Goal: Task Accomplishment & Management: Manage account settings

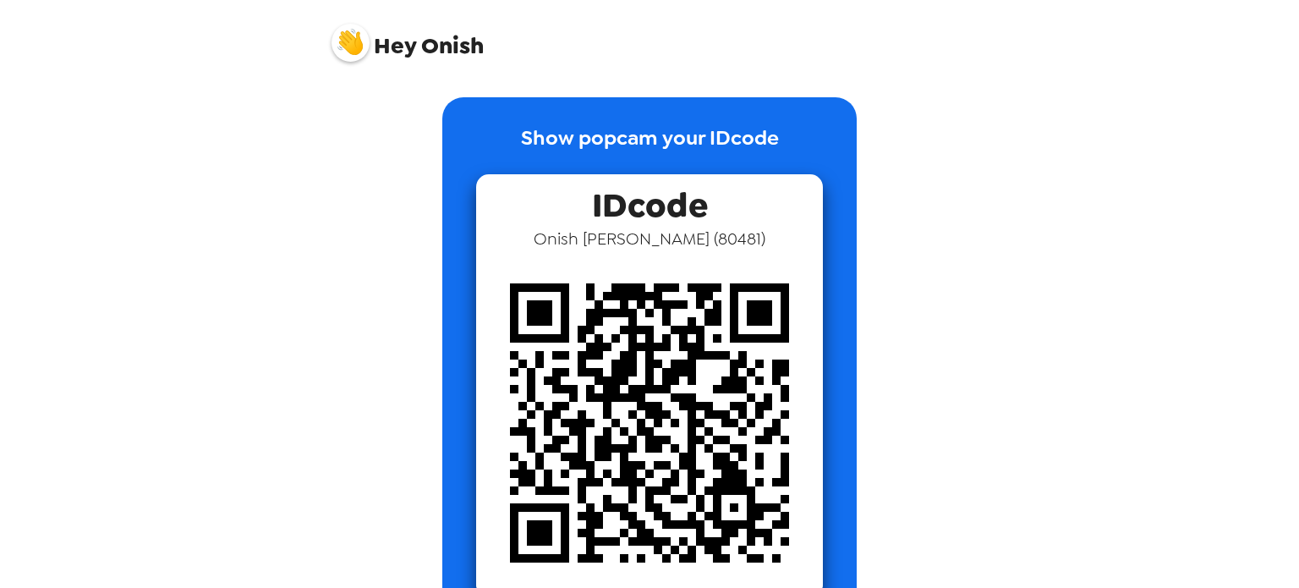
click at [1073, 104] on div "Hey Onish Show popcam your IDcode IDcode Onish [PERSON_NAME] ( 80481 )" at bounding box center [649, 294] width 1299 height 588
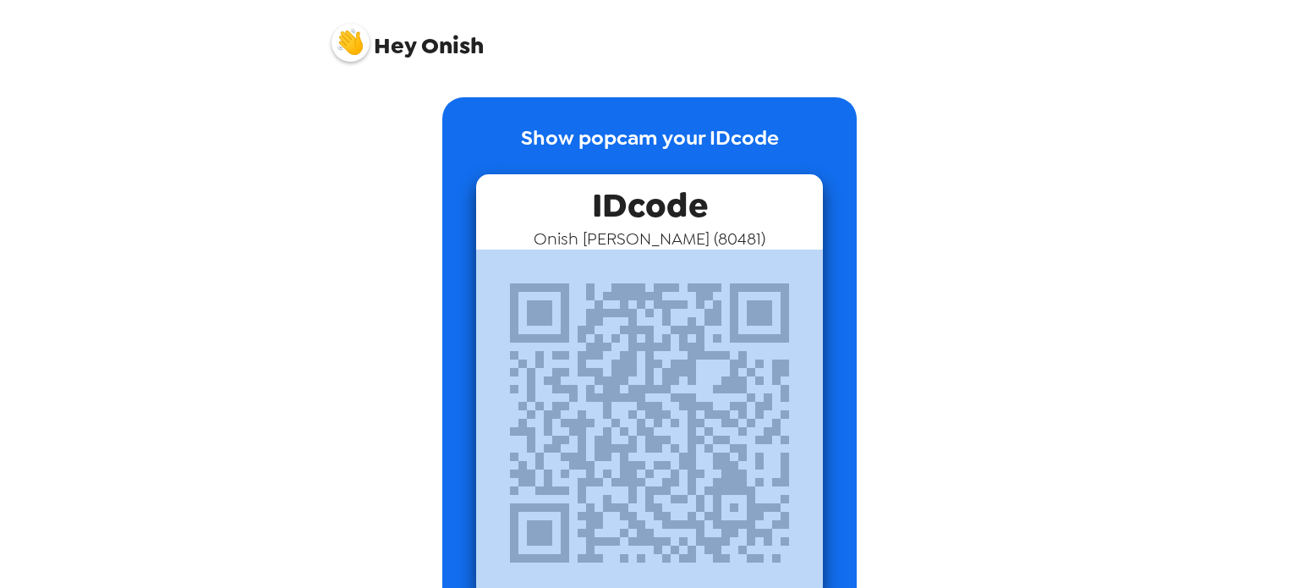
click at [1073, 104] on div "Hey Onish Show popcam your IDcode IDcode Onish [PERSON_NAME] ( 80481 )" at bounding box center [649, 294] width 1299 height 588
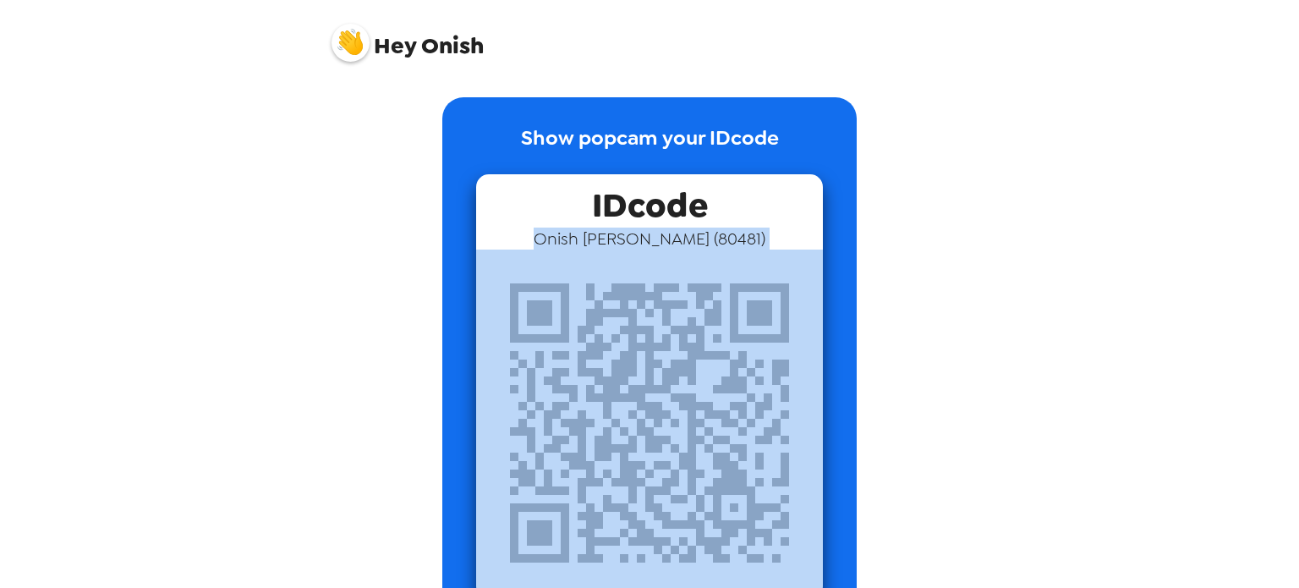
click at [1073, 104] on div "Hey Onish Show popcam your IDcode IDcode Onish [PERSON_NAME] ( 80481 )" at bounding box center [649, 294] width 1299 height 588
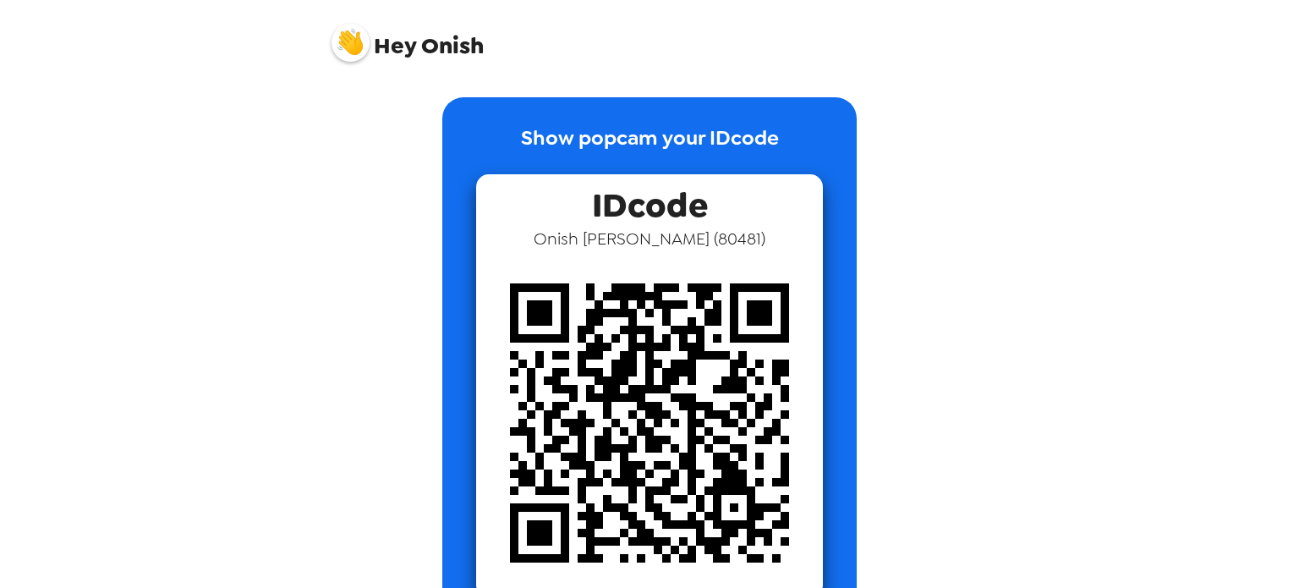
click at [1073, 104] on div "Hey Onish Show popcam your IDcode IDcode Onish [PERSON_NAME] ( 80481 )" at bounding box center [649, 294] width 1299 height 588
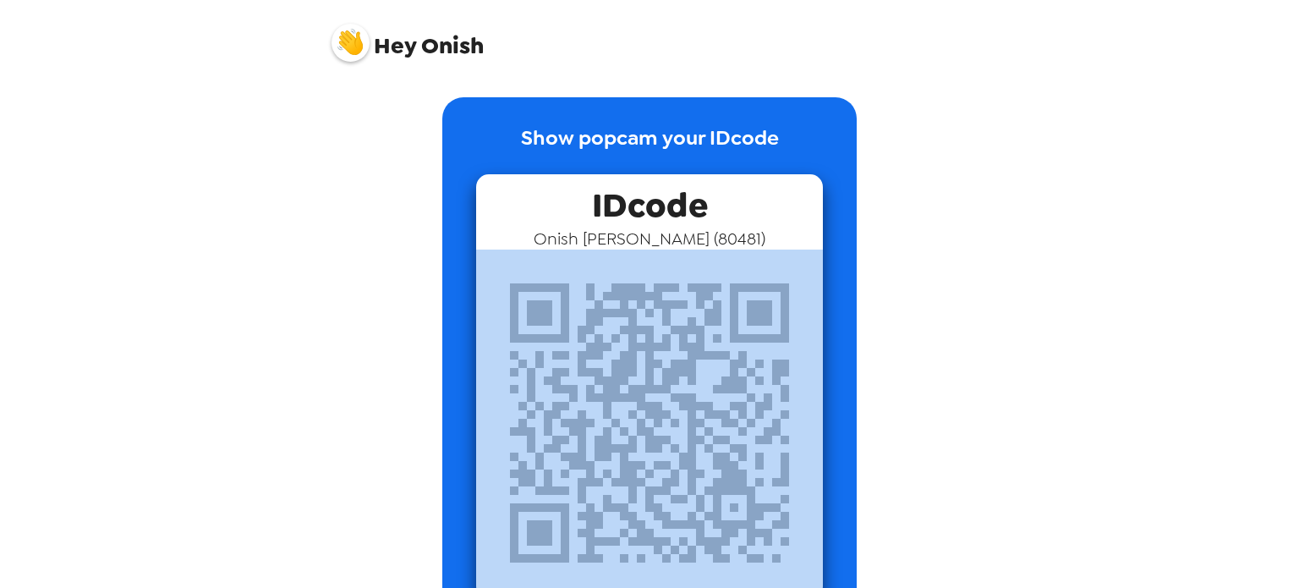
click at [1073, 104] on div "Hey Onish Show popcam your IDcode IDcode Onish [PERSON_NAME] ( 80481 )" at bounding box center [649, 294] width 1299 height 588
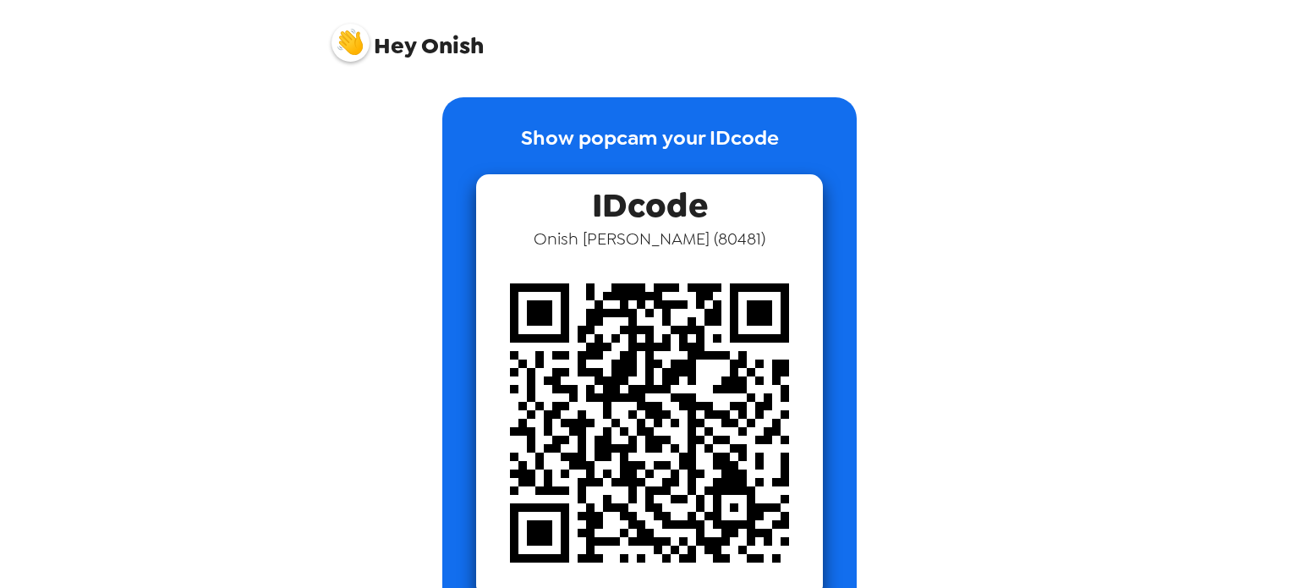
click at [1073, 104] on div "Hey Onish Show popcam your IDcode IDcode Onish [PERSON_NAME] ( 80481 )" at bounding box center [649, 294] width 1299 height 588
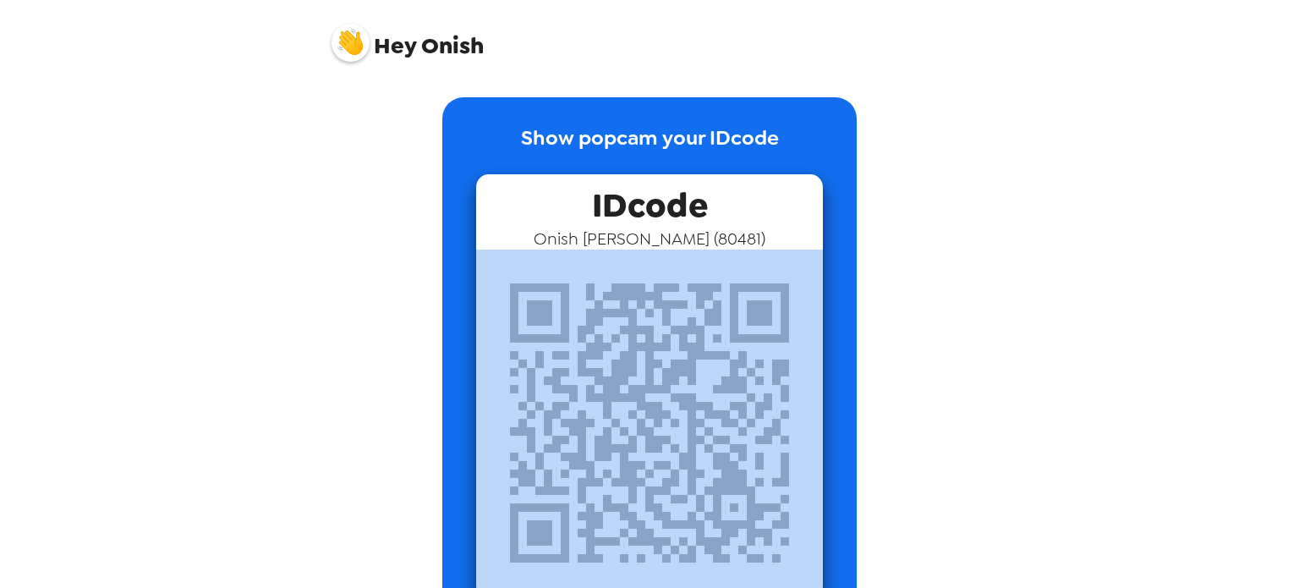
click at [1073, 104] on div "Hey Onish Show popcam your IDcode IDcode Onish [PERSON_NAME] ( 80481 )" at bounding box center [649, 294] width 1299 height 588
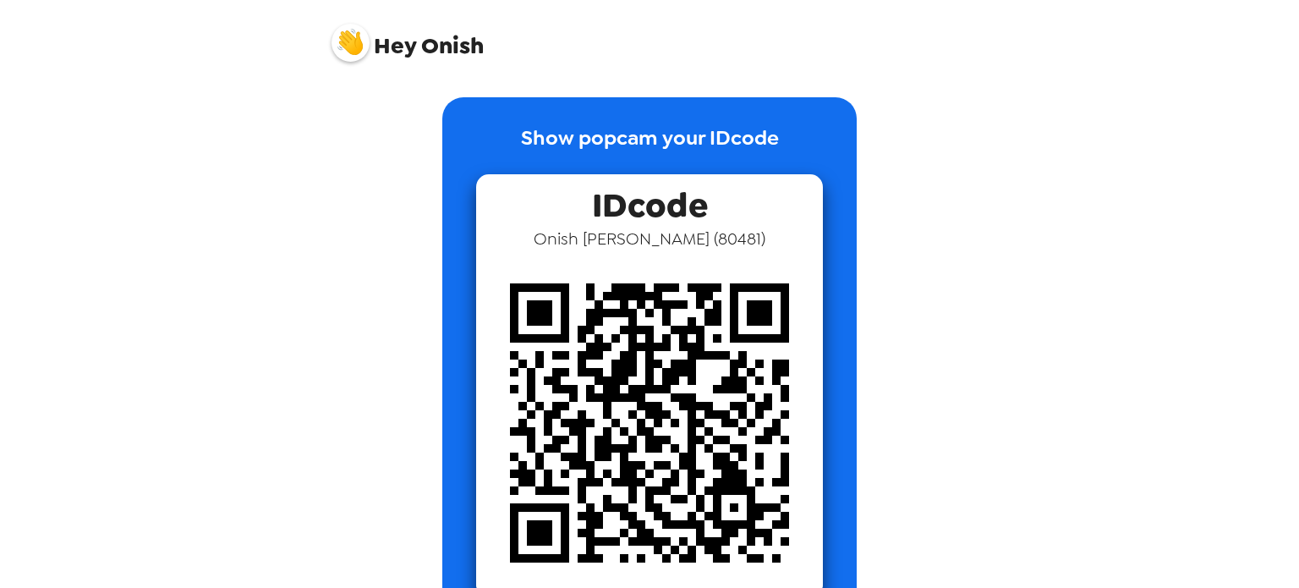
drag, startPoint x: 714, startPoint y: 34, endPoint x: 348, endPoint y: 91, distance: 370.6
click at [419, 41] on div "Hey Onish" at bounding box center [649, 36] width 677 height 72
click at [612, 238] on div "Show popcam your IDcode IDcode Onish [PERSON_NAME] ( 80481 )" at bounding box center [649, 363] width 643 height 533
click at [1298, 89] on div "Hey Onish Show popcam your IDcode IDcode Onish [PERSON_NAME] ( 80481 )" at bounding box center [649, 294] width 1299 height 588
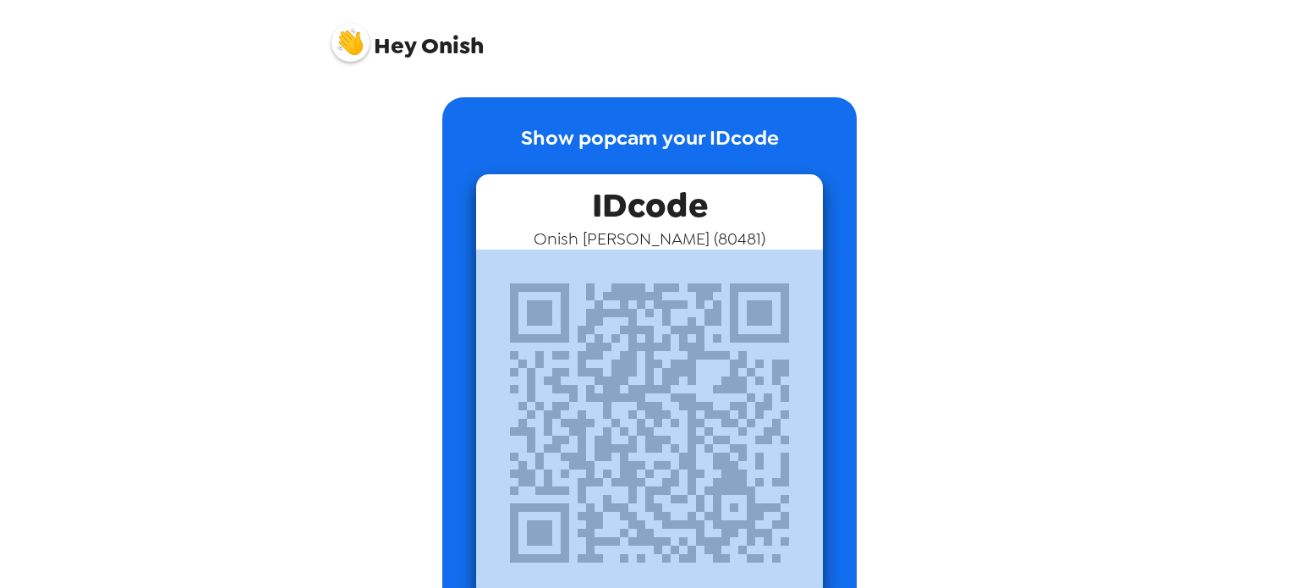
click at [1298, 89] on div "Hey Onish Show popcam your IDcode IDcode Onish [PERSON_NAME] ( 80481 )" at bounding box center [649, 294] width 1299 height 588
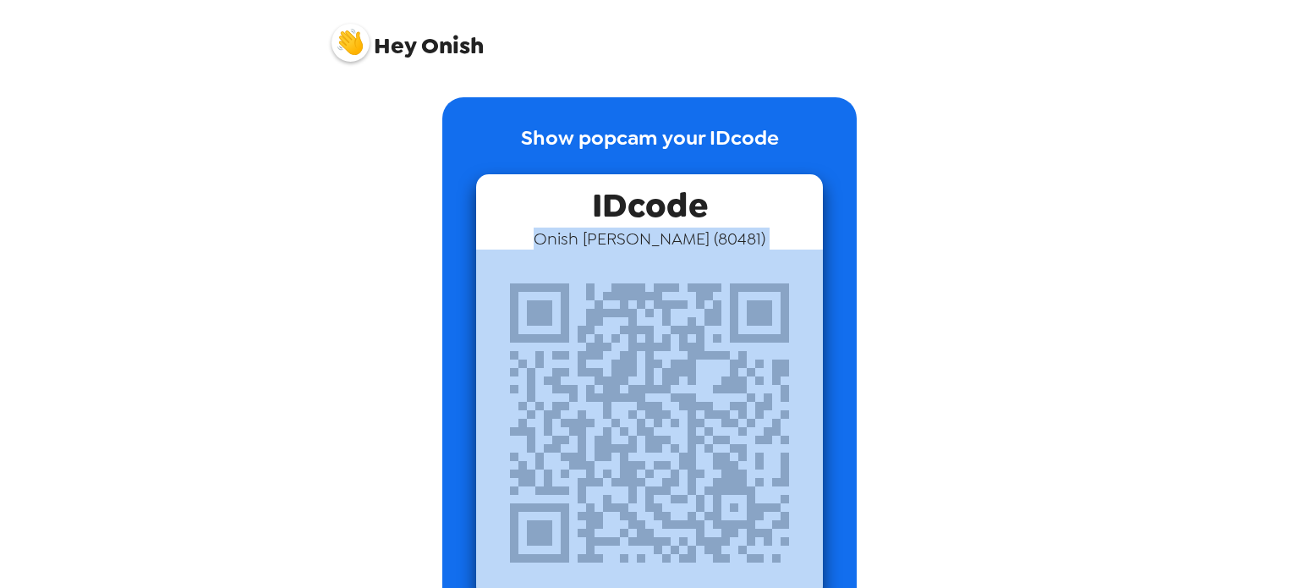
click at [1298, 89] on div "Hey Onish Show popcam your IDcode IDcode Onish [PERSON_NAME] ( 80481 )" at bounding box center [649, 294] width 1299 height 588
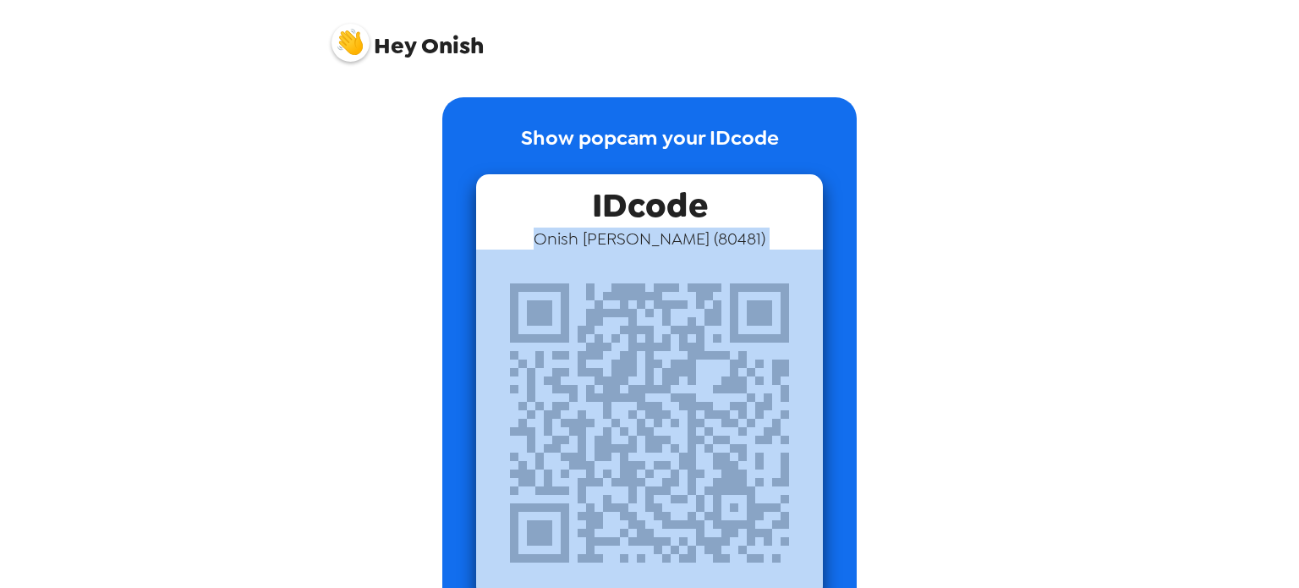
click at [1298, 89] on div "Hey Onish Show popcam your IDcode IDcode Onish [PERSON_NAME] ( 80481 )" at bounding box center [649, 294] width 1299 height 588
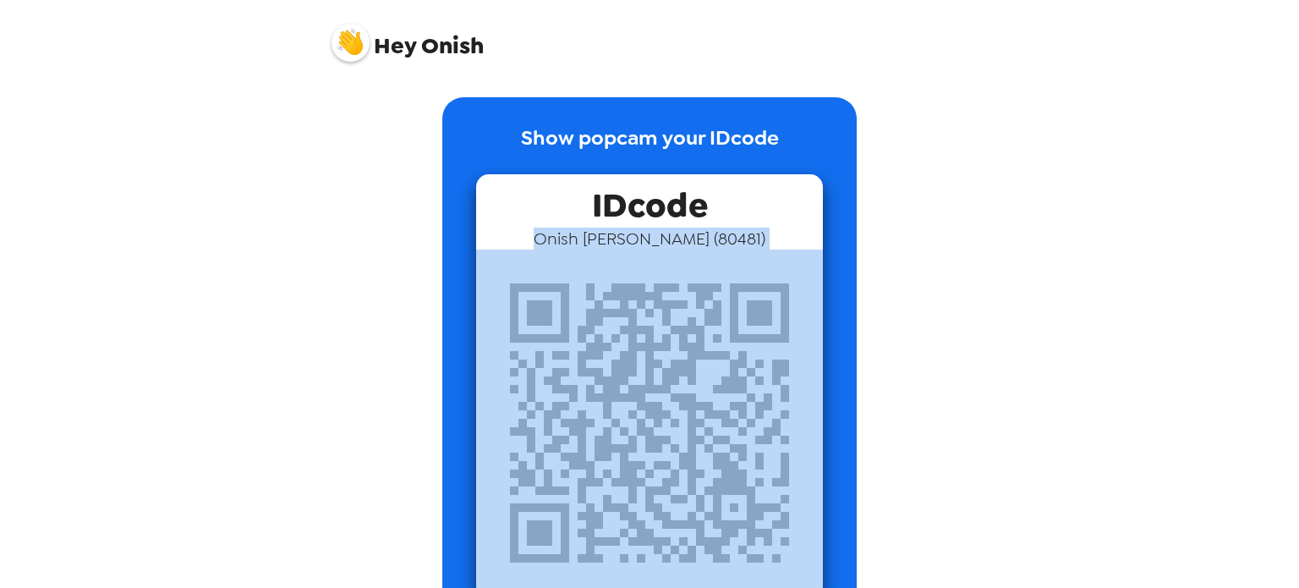
click at [1298, 89] on div "Hey Onish Show popcam your IDcode IDcode Onish [PERSON_NAME] ( 80481 )" at bounding box center [649, 294] width 1299 height 588
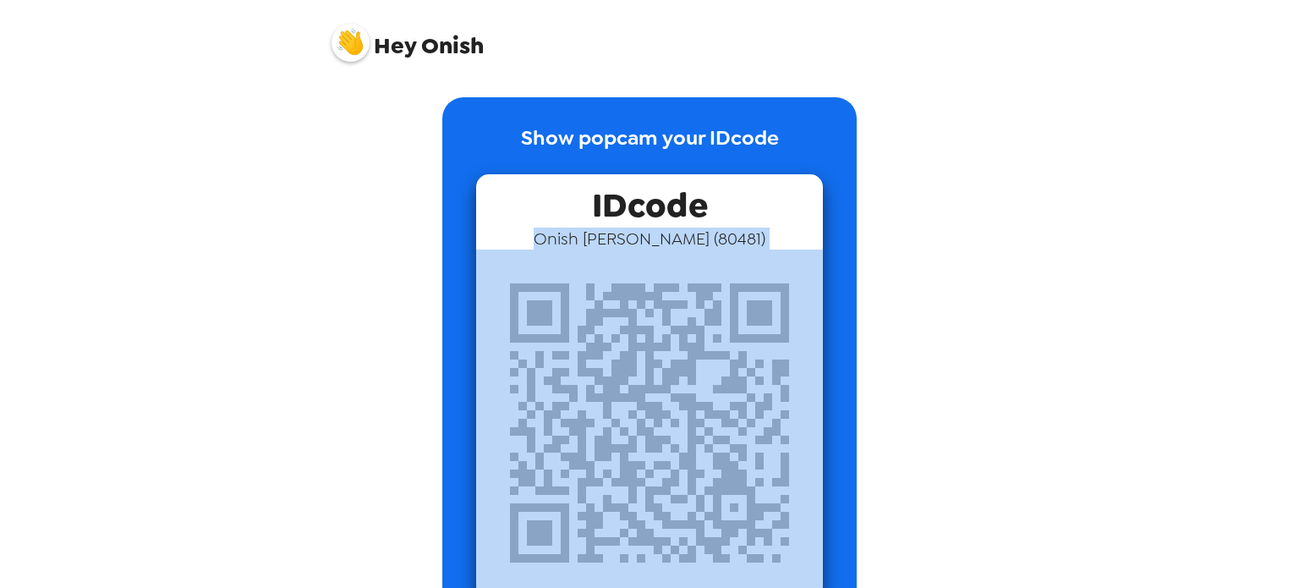
click at [1298, 89] on div "Hey Onish Show popcam your IDcode IDcode Onish [PERSON_NAME] ( 80481 )" at bounding box center [649, 294] width 1299 height 588
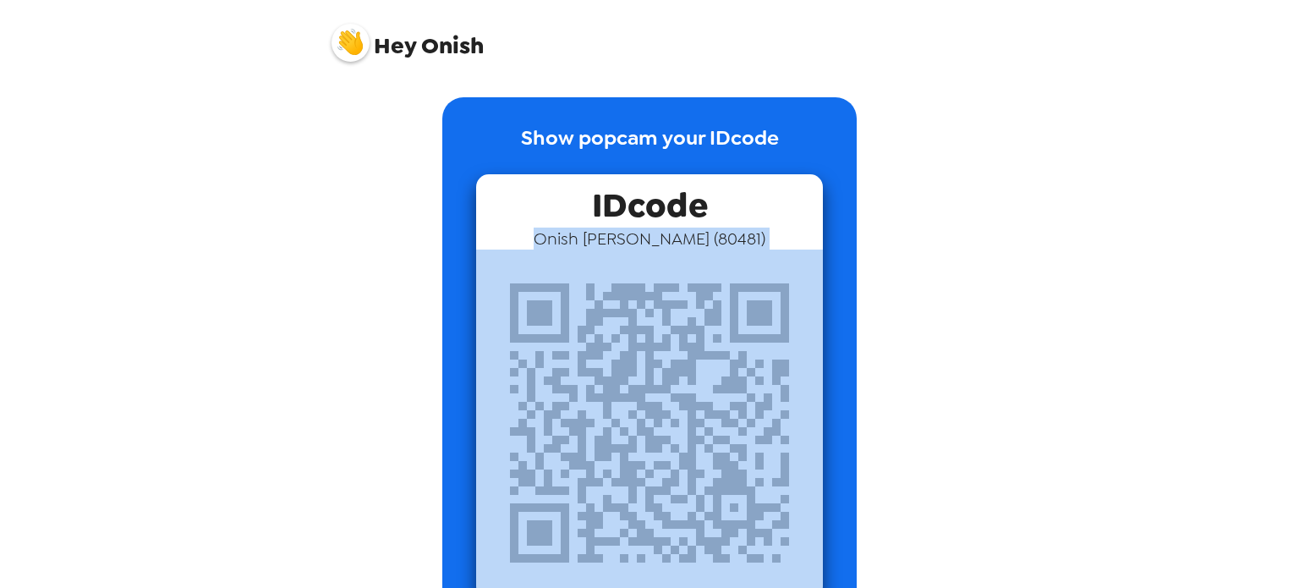
click at [1298, 89] on div "Hey Onish Show popcam your IDcode IDcode Onish [PERSON_NAME] ( 80481 )" at bounding box center [649, 294] width 1299 height 588
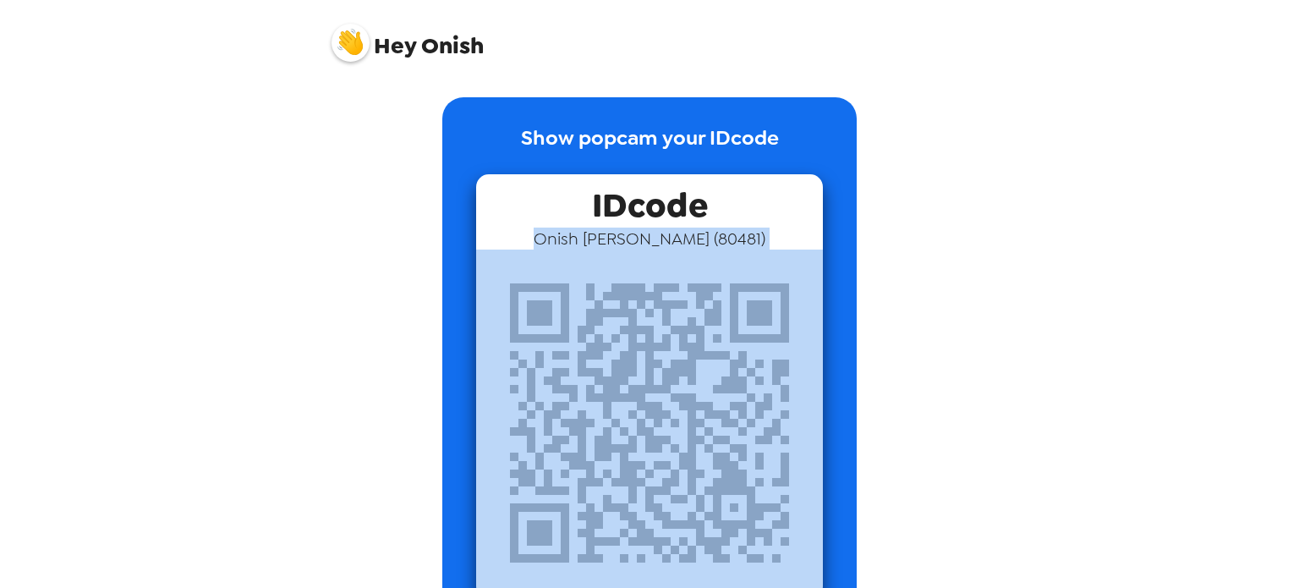
click at [1298, 89] on div "Hey Onish Show popcam your IDcode IDcode Onish [PERSON_NAME] ( 80481 )" at bounding box center [649, 294] width 1299 height 588
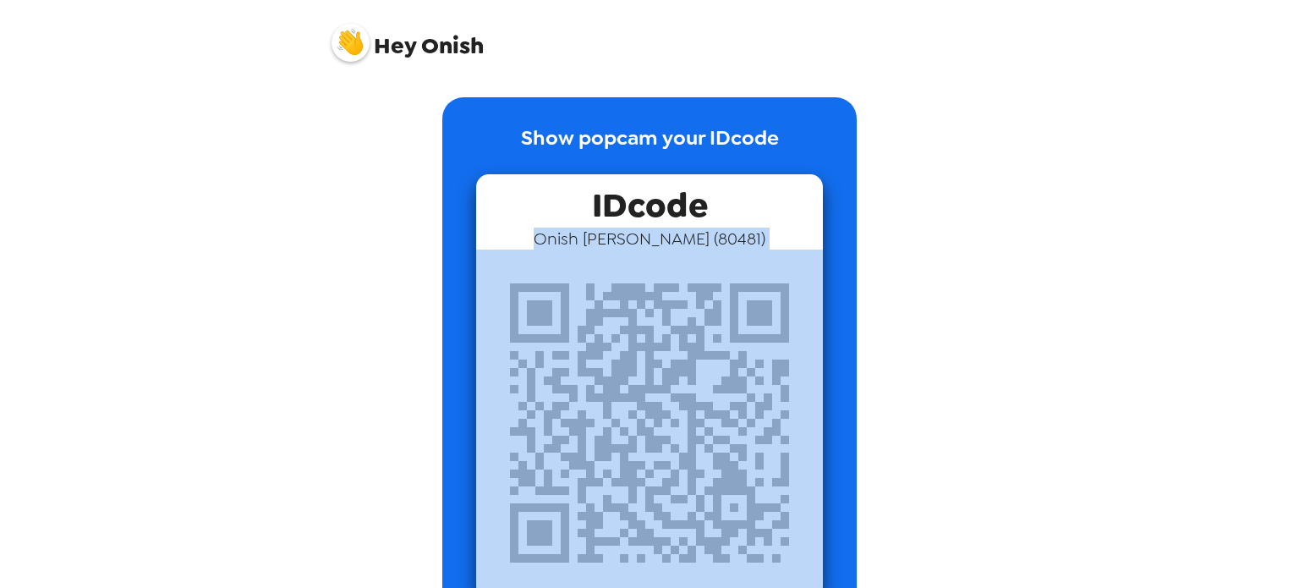
click at [1298, 89] on div "Hey Onish Show popcam your IDcode IDcode Onish [PERSON_NAME] ( 80481 )" at bounding box center [649, 294] width 1299 height 588
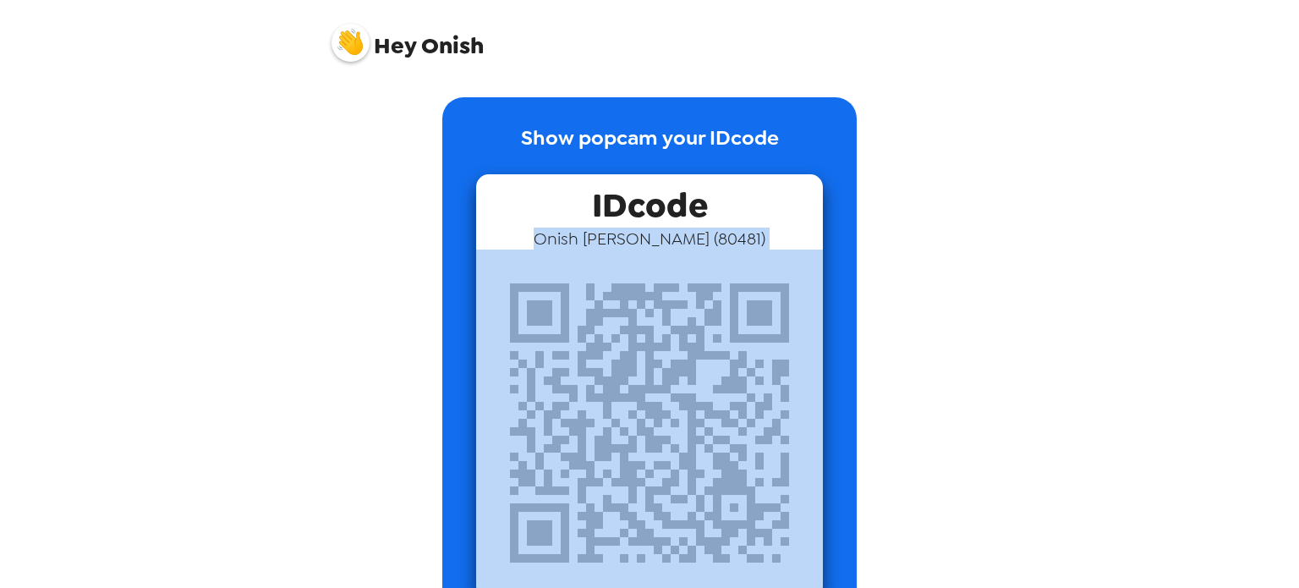
click at [1298, 89] on div "Hey Onish Show popcam your IDcode IDcode Onish [PERSON_NAME] ( 80481 )" at bounding box center [649, 294] width 1299 height 588
click at [1297, 88] on div "Hey Onish Show popcam your IDcode IDcode Onish [PERSON_NAME] ( 80481 )" at bounding box center [649, 294] width 1299 height 588
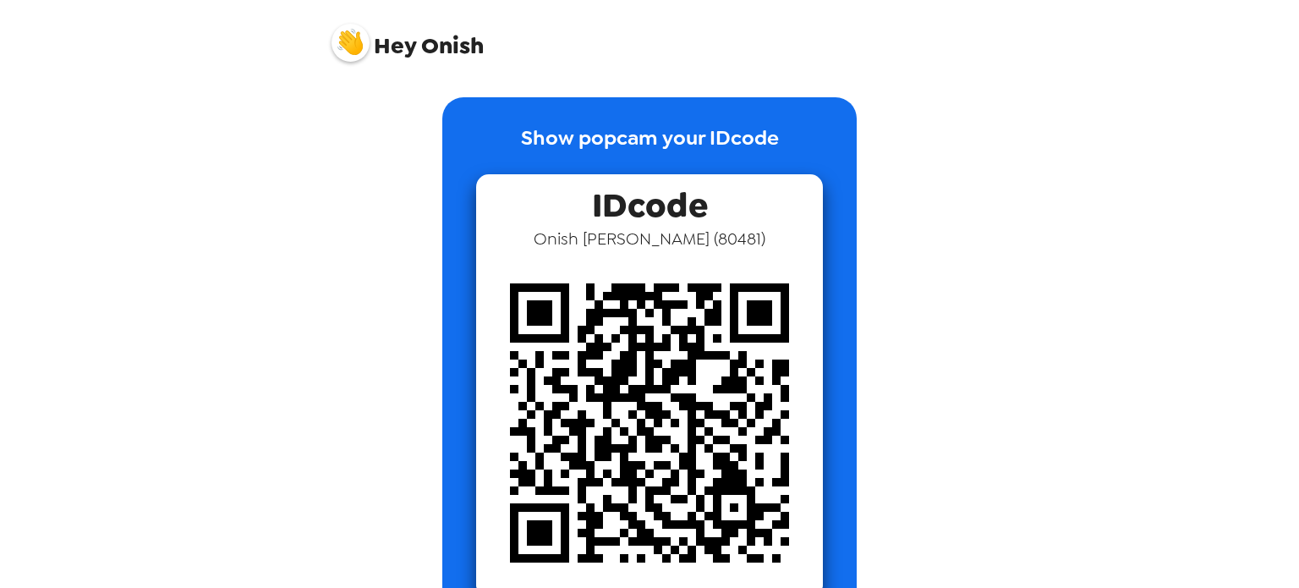
click at [1296, 87] on div "Hey Onish Show popcam your IDcode IDcode Onish [PERSON_NAME] ( 80481 )" at bounding box center [649, 294] width 1299 height 588
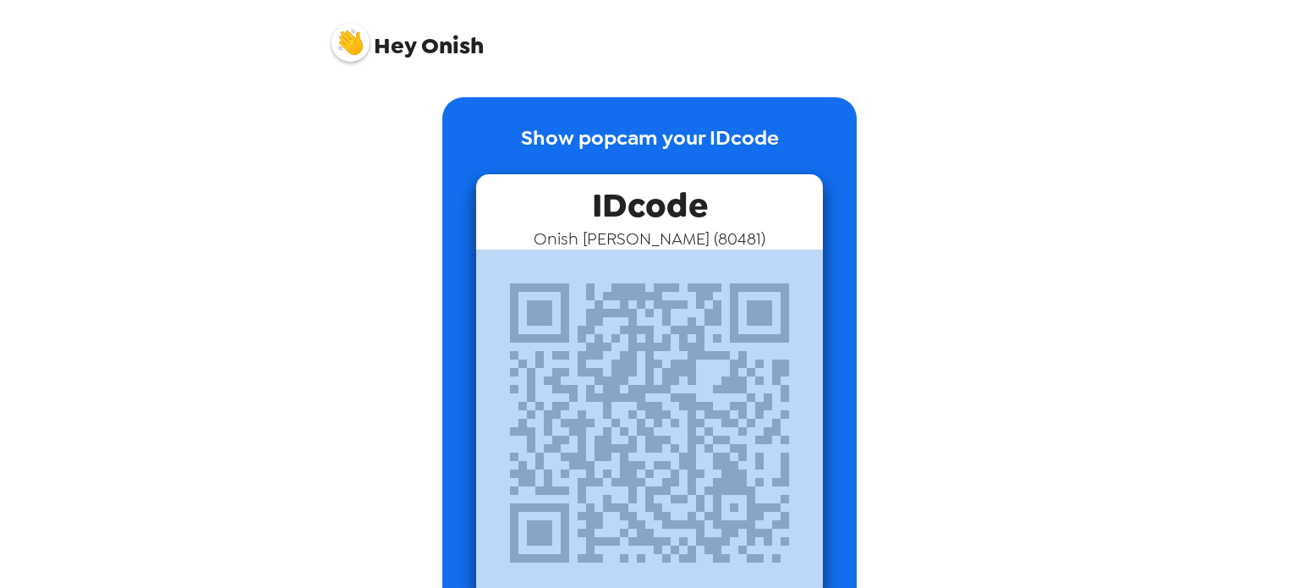
click at [1296, 87] on div "Hey Onish Show popcam your IDcode IDcode Onish [PERSON_NAME] ( 80481 )" at bounding box center [649, 294] width 1299 height 588
click at [1298, 87] on div "Hey Onish Show popcam your IDcode IDcode Onish [PERSON_NAME] ( 80481 )" at bounding box center [649, 294] width 1299 height 588
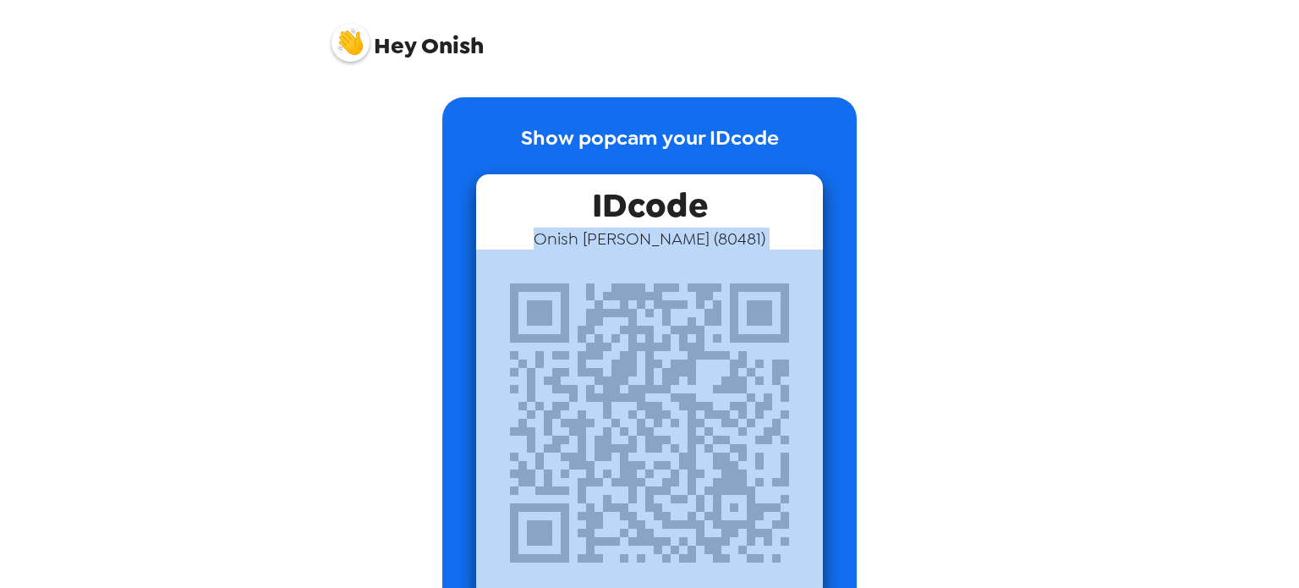
click at [1298, 87] on div "Hey Onish Show popcam your IDcode IDcode Onish [PERSON_NAME] ( 80481 )" at bounding box center [649, 294] width 1299 height 588
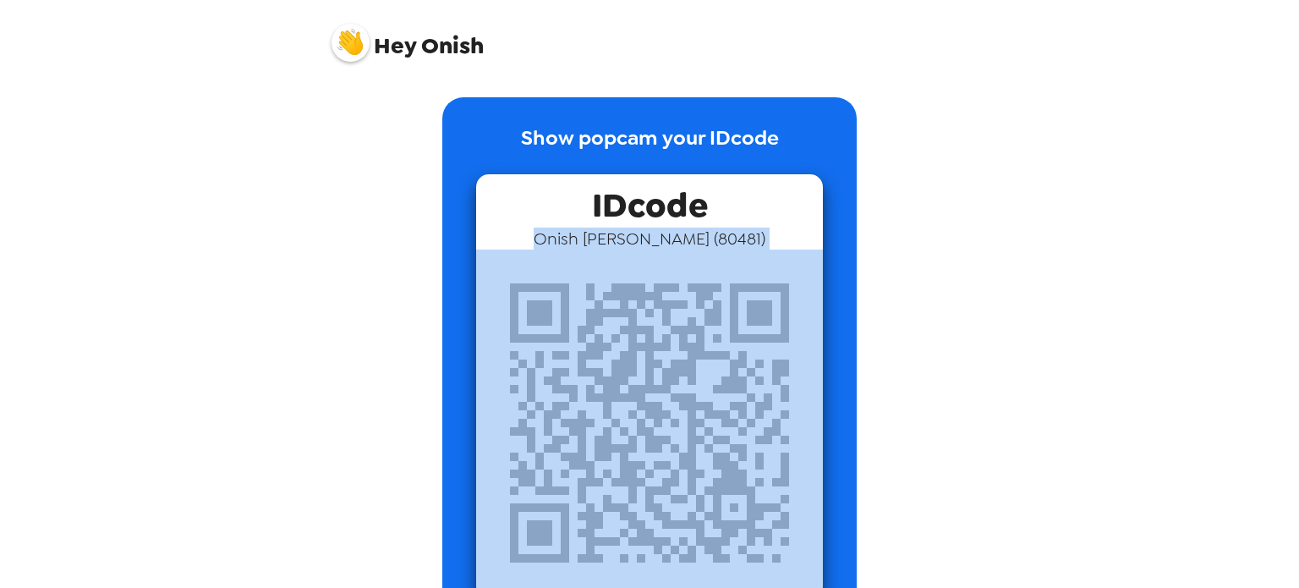
click at [1298, 87] on div "Hey Onish Show popcam your IDcode IDcode Onish [PERSON_NAME] ( 80481 )" at bounding box center [649, 294] width 1299 height 588
drag, startPoint x: 810, startPoint y: 261, endPoint x: 568, endPoint y: 224, distance: 244.8
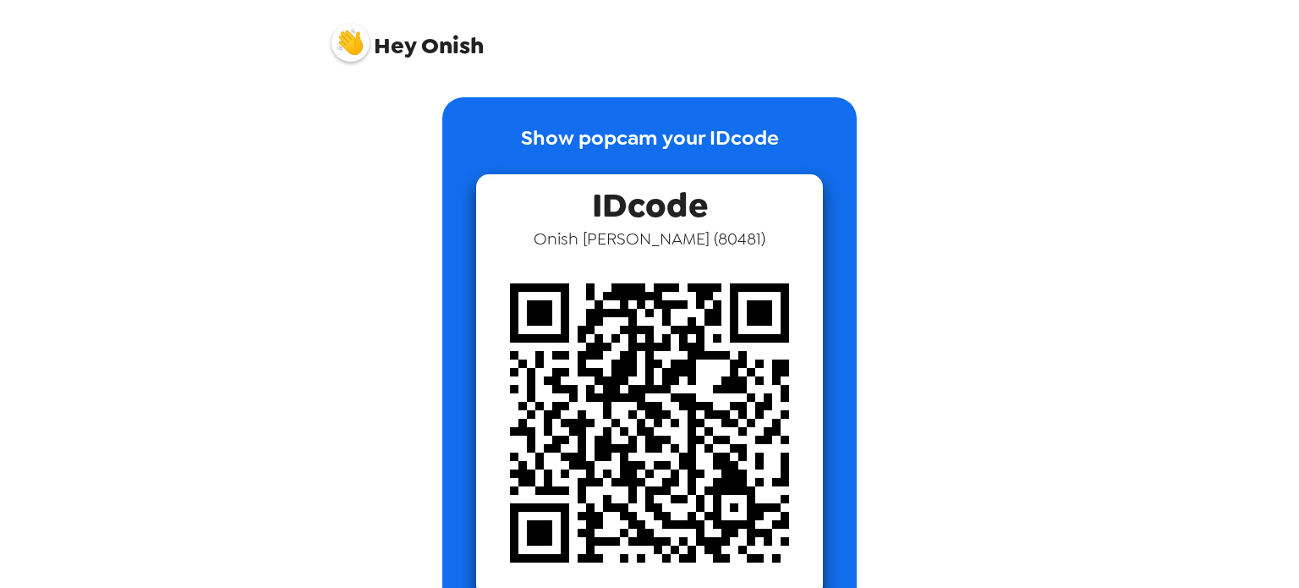
click at [568, 224] on div "IDcode Onish [PERSON_NAME] ( 80481 )" at bounding box center [649, 385] width 347 height 422
click at [430, 48] on span "Hey Onish" at bounding box center [408, 36] width 152 height 42
click at [316, 50] on div "Hey Onish" at bounding box center [649, 36] width 677 height 72
click at [314, 50] on div "Hey Onish" at bounding box center [649, 36] width 677 height 72
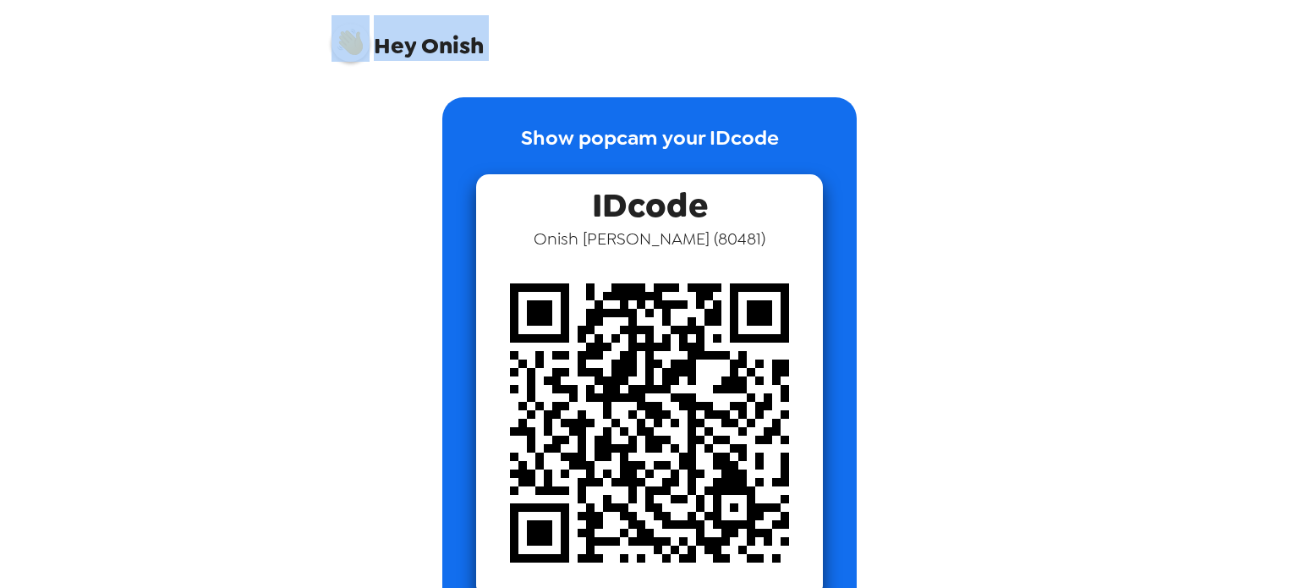
drag, startPoint x: 314, startPoint y: 50, endPoint x: 357, endPoint y: 50, distance: 43.1
click at [327, 52] on div "Hey Onish" at bounding box center [649, 36] width 677 height 72
click at [357, 50] on img at bounding box center [351, 43] width 38 height 38
drag, startPoint x: 1040, startPoint y: 288, endPoint x: 1007, endPoint y: 322, distance: 47.3
click at [1029, 316] on div "Hey Onish Show popcam your IDcode IDcode Onish [PERSON_NAME] ( 80481 )" at bounding box center [649, 294] width 1299 height 588
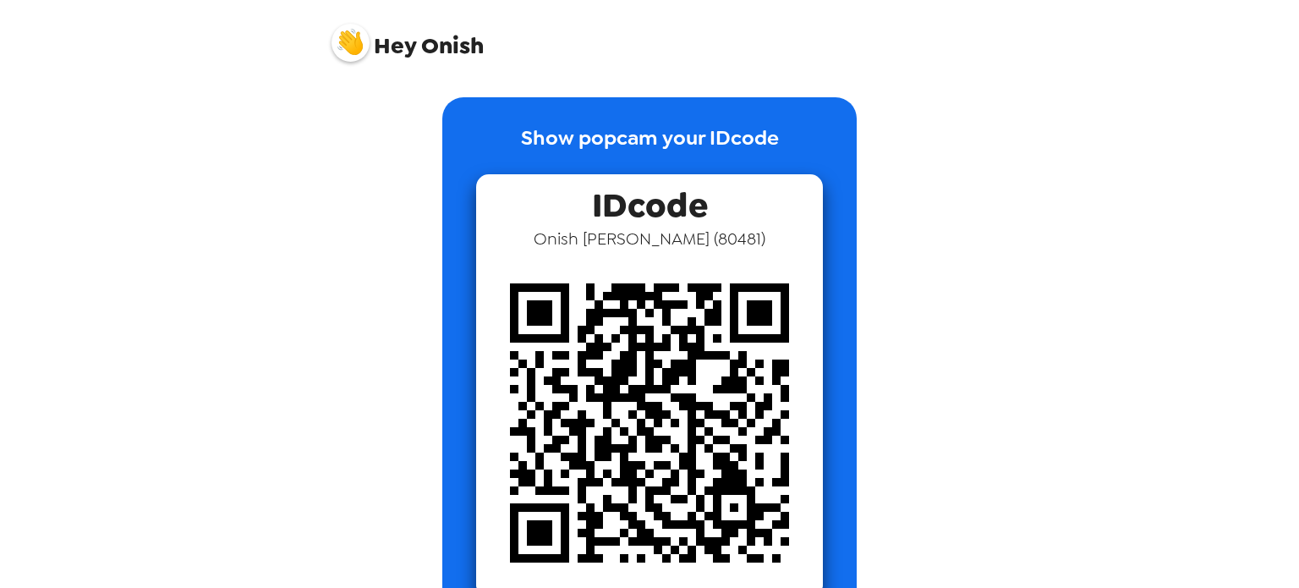
drag, startPoint x: 1007, startPoint y: 322, endPoint x: 1114, endPoint y: 309, distance: 107.4
click at [1093, 310] on div "Hey Onish Show popcam your IDcode IDcode Onish [PERSON_NAME] ( 80481 )" at bounding box center [649, 294] width 1299 height 588
click at [1114, 309] on div "Hey Onish Show popcam your IDcode IDcode Onish [PERSON_NAME] ( 80481 )" at bounding box center [649, 294] width 1299 height 588
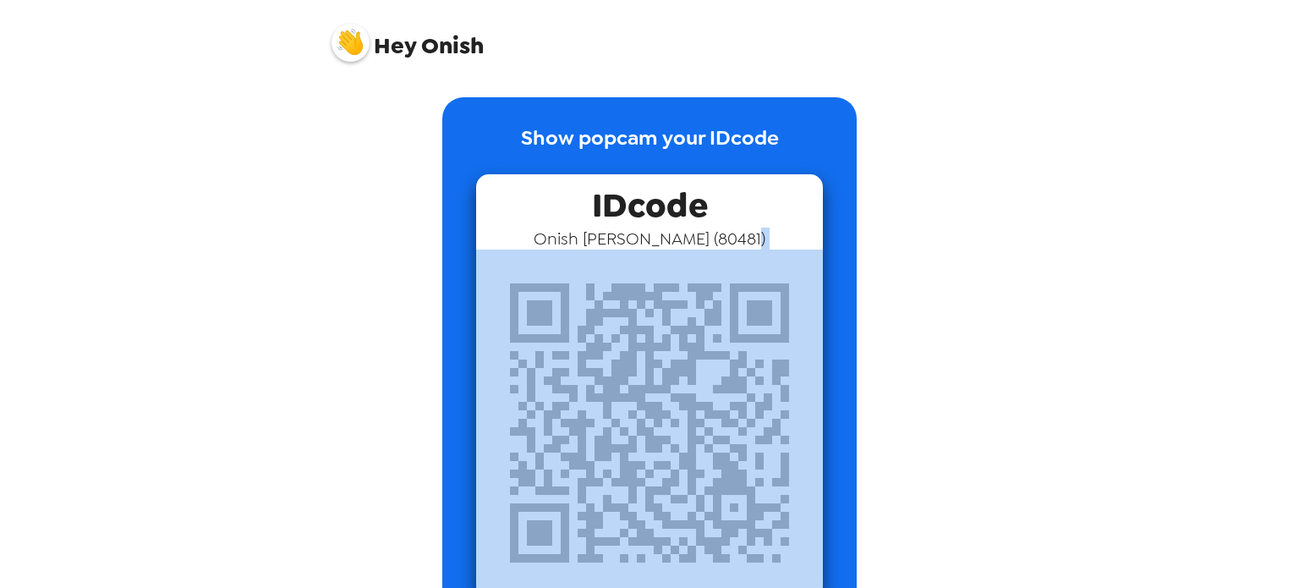
click at [1114, 309] on div "Hey Onish Show popcam your IDcode IDcode Onish [PERSON_NAME] ( 80481 )" at bounding box center [649, 294] width 1299 height 588
drag, startPoint x: 1114, startPoint y: 309, endPoint x: 1072, endPoint y: 320, distance: 43.7
click at [1101, 310] on div "Hey Onish Show popcam your IDcode IDcode Onish [PERSON_NAME] ( 80481 )" at bounding box center [649, 294] width 1299 height 588
click at [1053, 325] on div "Hey Onish Show popcam your IDcode IDcode Onish [PERSON_NAME] ( 80481 )" at bounding box center [649, 294] width 1299 height 588
click at [1052, 326] on div "Hey Onish Show popcam your IDcode IDcode Onish [PERSON_NAME] ( 80481 )" at bounding box center [649, 294] width 1299 height 588
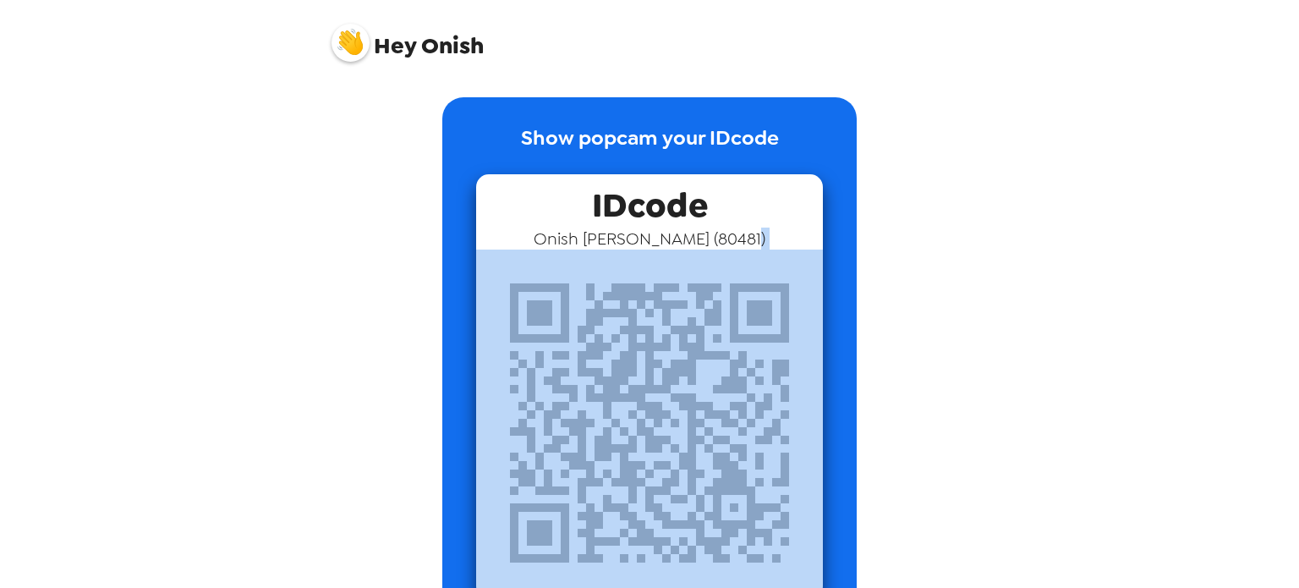
click at [1056, 325] on div "Hey Onish Show popcam your IDcode IDcode Onish [PERSON_NAME] ( 80481 )" at bounding box center [649, 294] width 1299 height 588
click at [1058, 325] on div "Hey Onish Show popcam your IDcode IDcode Onish [PERSON_NAME] ( 80481 )" at bounding box center [649, 294] width 1299 height 588
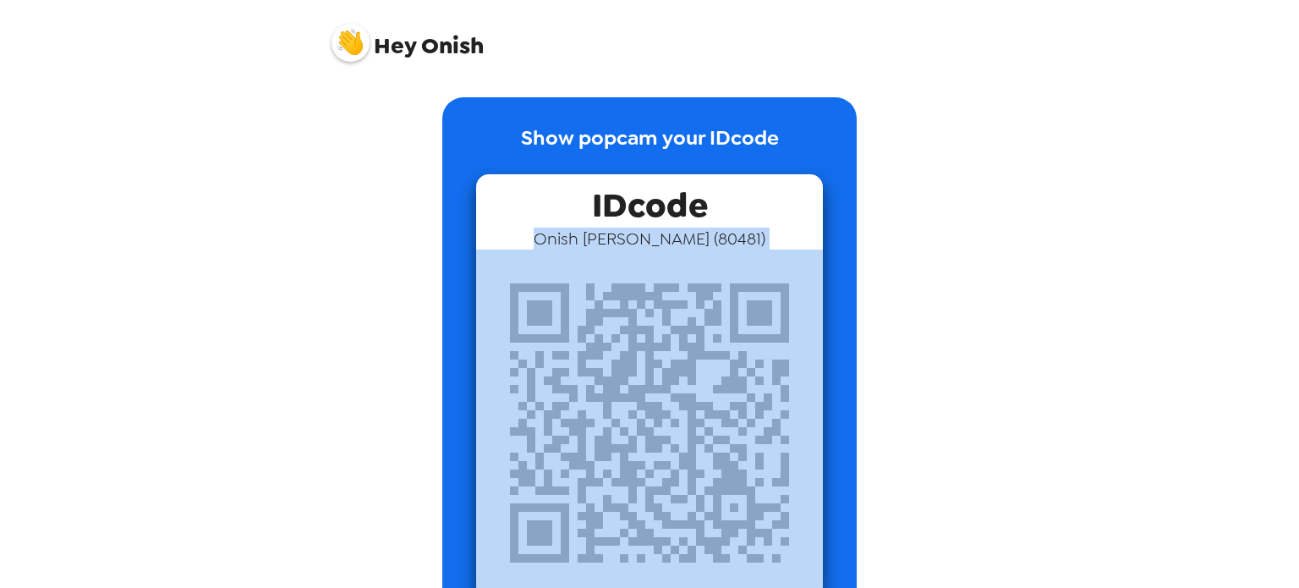
click at [1058, 325] on div "Hey Onish Show popcam your IDcode IDcode Onish [PERSON_NAME] ( 80481 )" at bounding box center [649, 294] width 1299 height 588
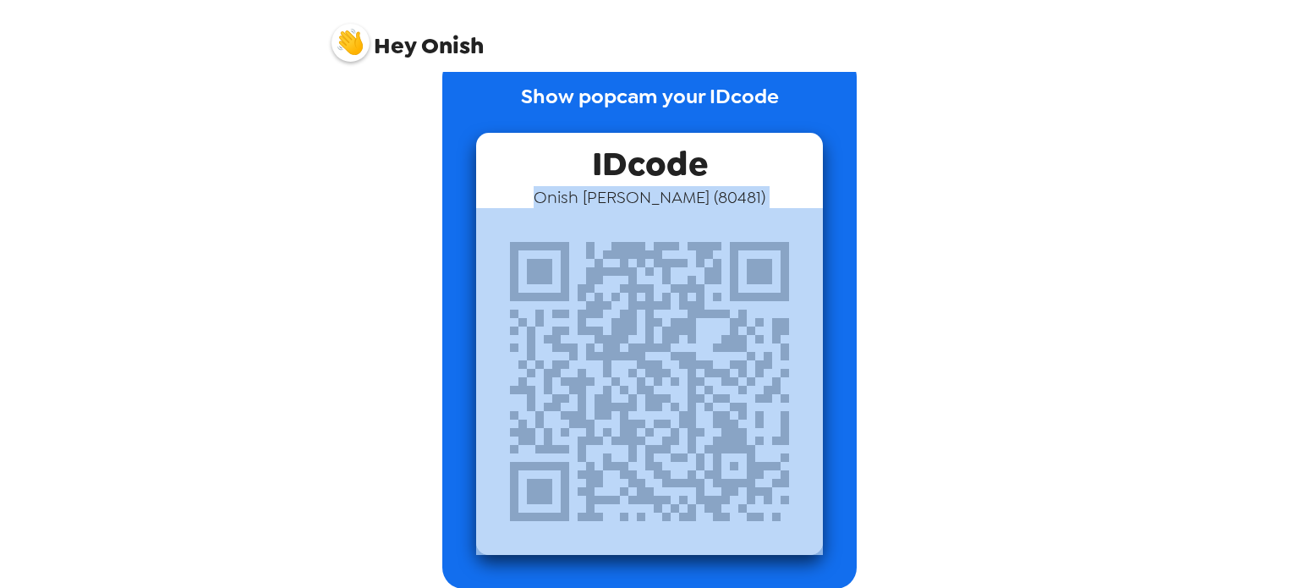
scroll to position [59, 0]
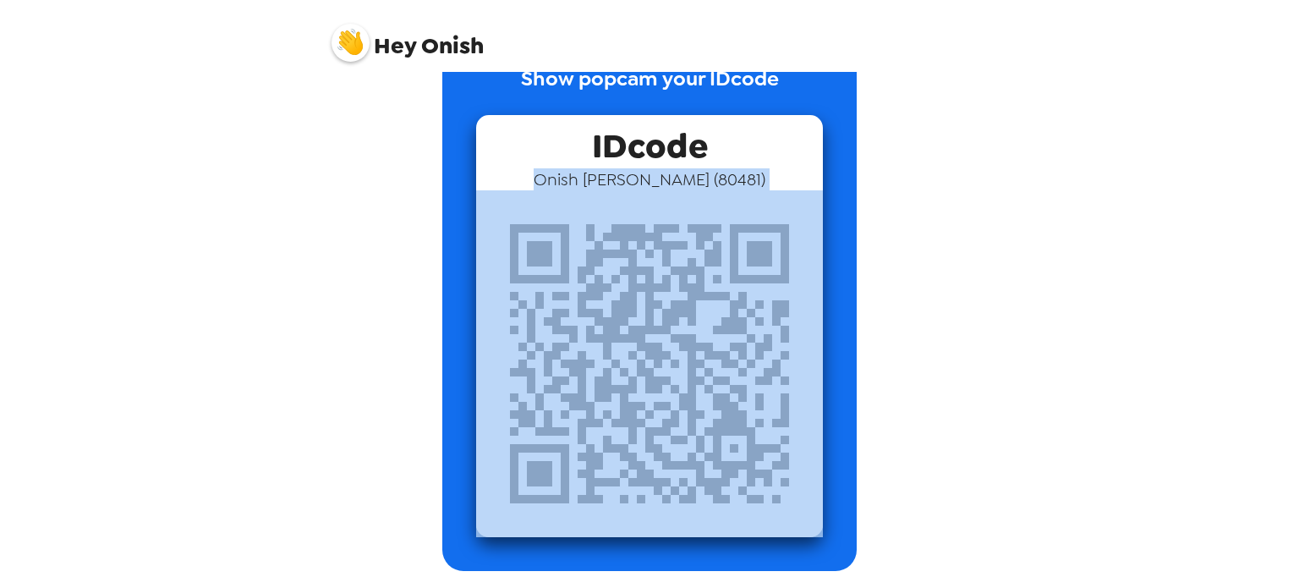
drag, startPoint x: 1058, startPoint y: 325, endPoint x: 902, endPoint y: 429, distance: 187.9
click at [902, 429] on div "Hey Onish Show popcam your IDcode IDcode Onish [PERSON_NAME] ( 80481 )" at bounding box center [649, 294] width 1299 height 588
click at [902, 429] on div "Show popcam your IDcode IDcode Onish [PERSON_NAME] ( 80481 )" at bounding box center [649, 304] width 643 height 533
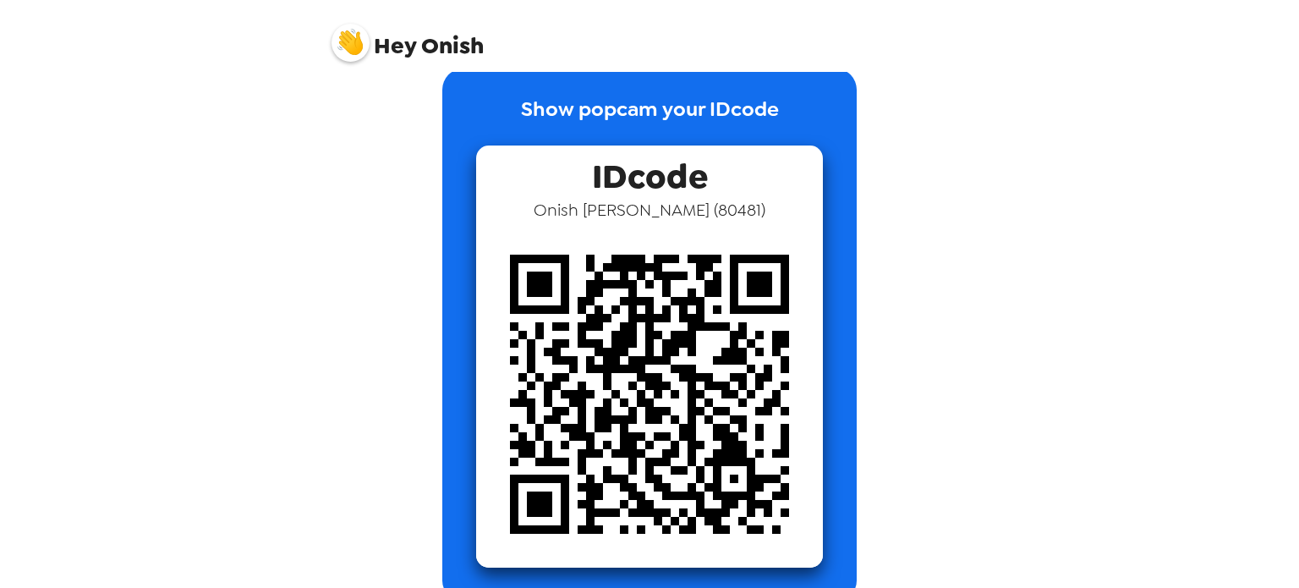
scroll to position [0, 0]
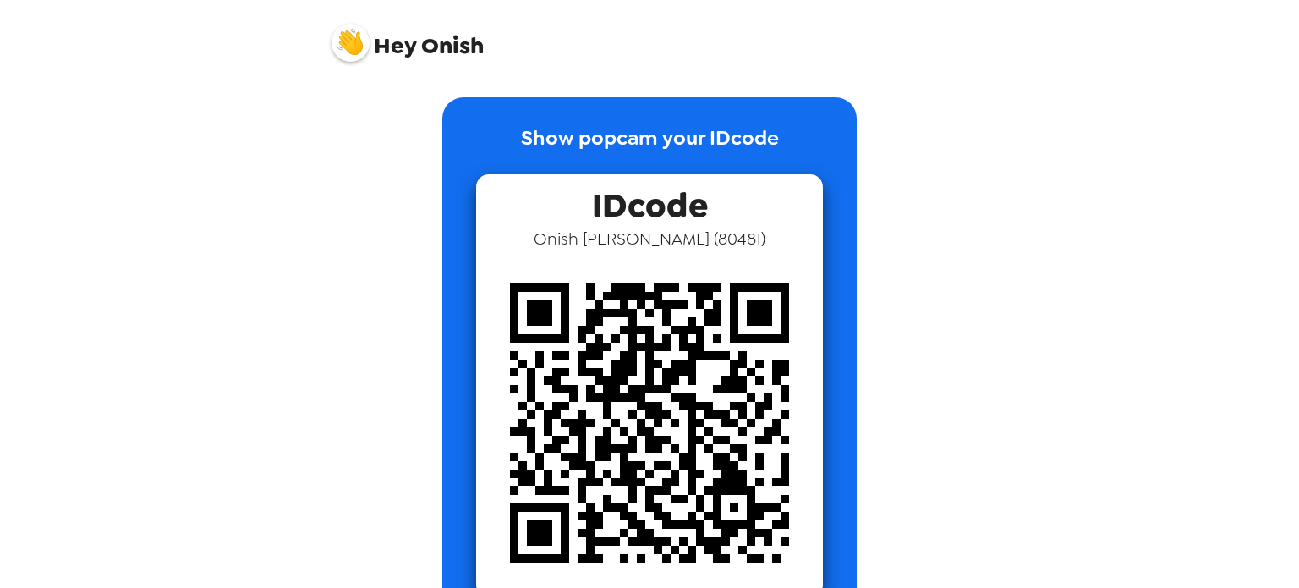
click at [418, 41] on span "Hey Onish" at bounding box center [408, 36] width 152 height 42
click at [321, 61] on div "Hey Onish" at bounding box center [649, 36] width 677 height 72
click at [332, 55] on span "Hey Onish" at bounding box center [408, 36] width 152 height 42
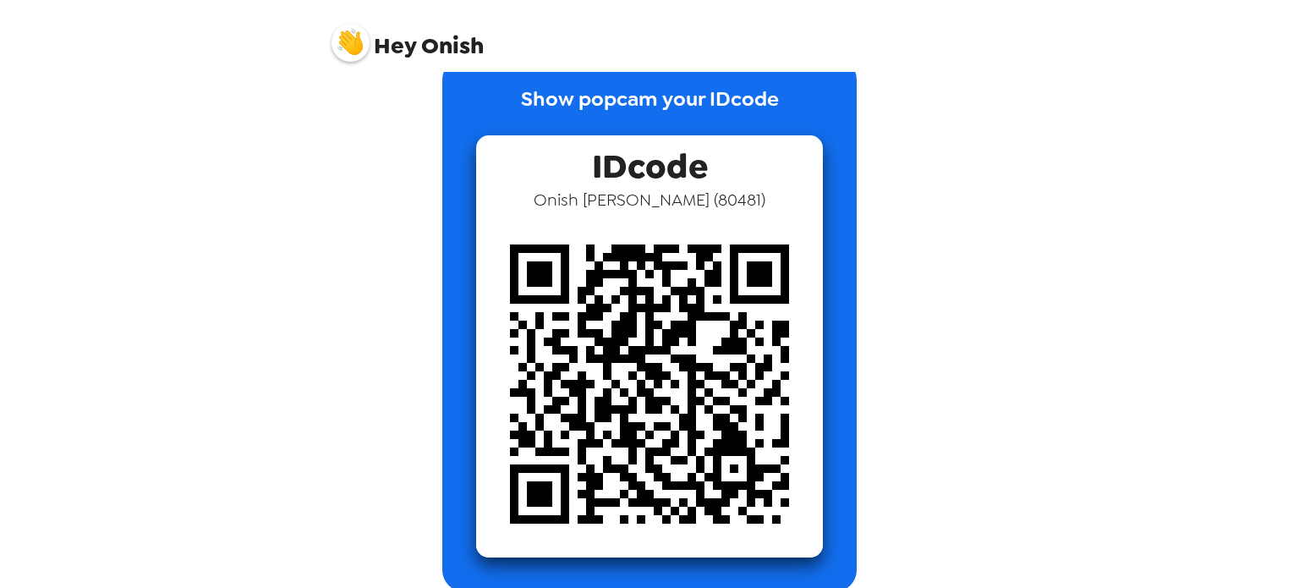
scroll to position [59, 0]
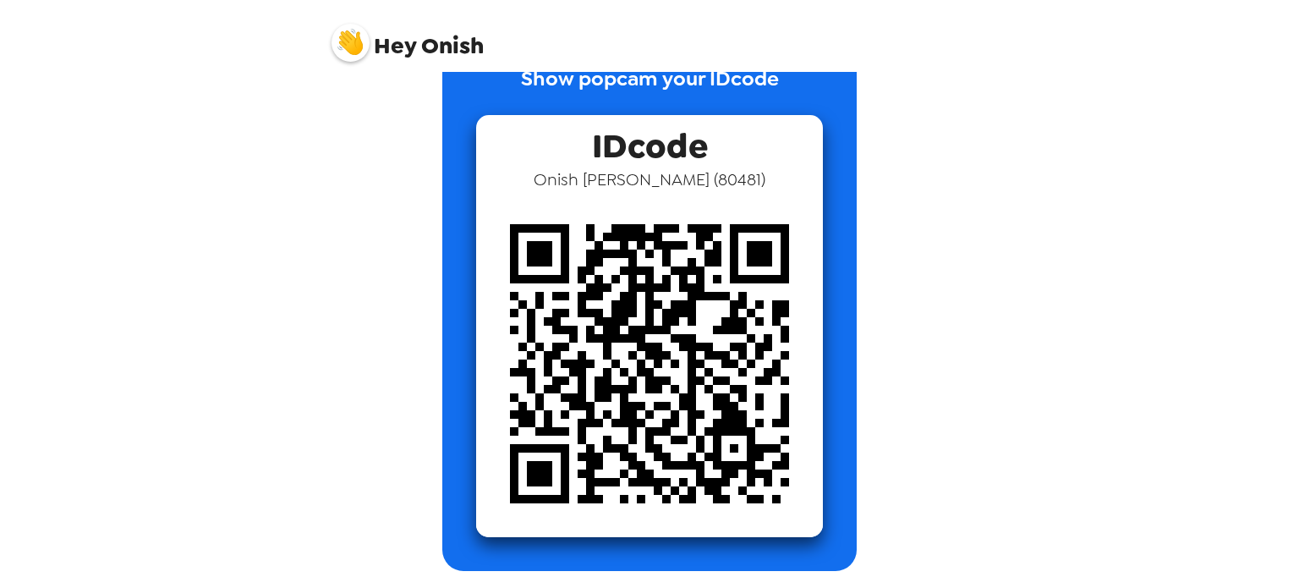
click at [759, 429] on img at bounding box center [649, 363] width 347 height 347
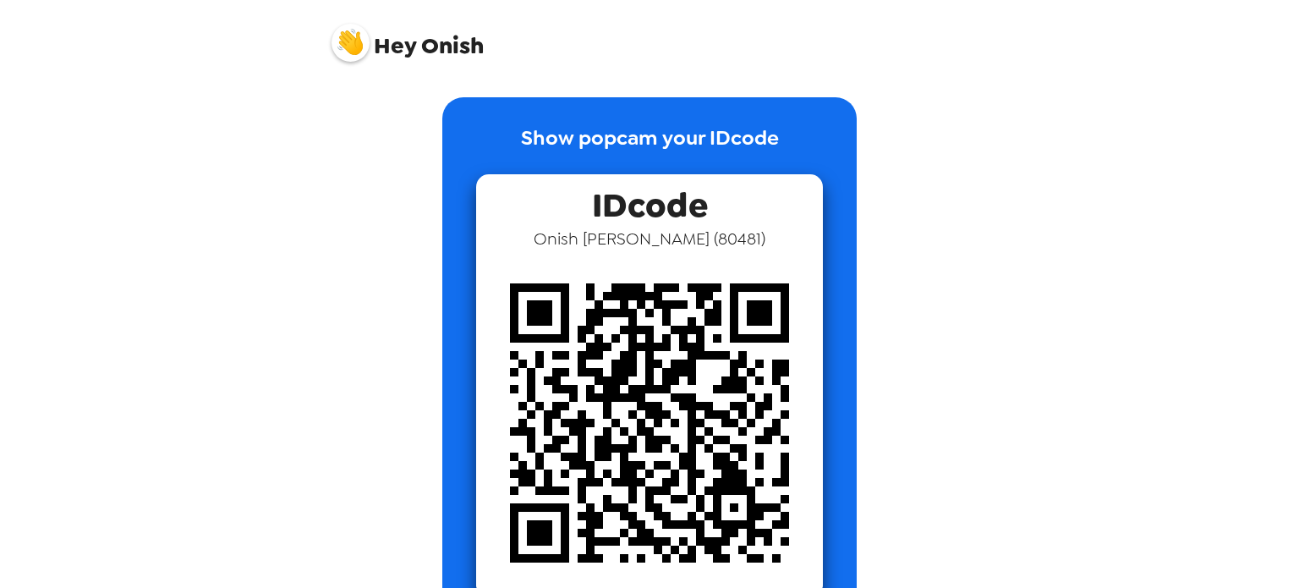
scroll to position [59, 0]
